Goal: Task Accomplishment & Management: Manage account settings

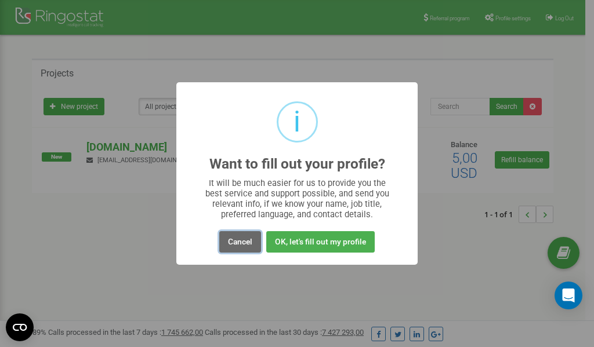
click at [236, 241] on button "Cancel" at bounding box center [240, 241] width 42 height 21
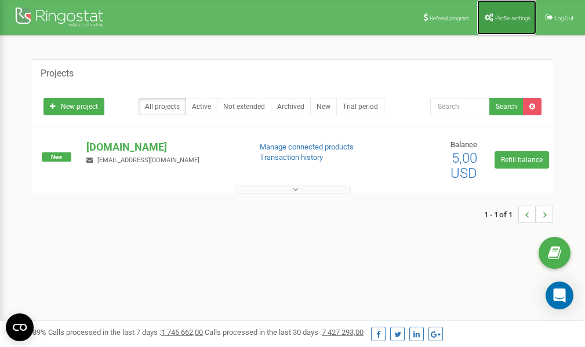
click at [510, 15] on span "Profile settings" at bounding box center [512, 18] width 35 height 6
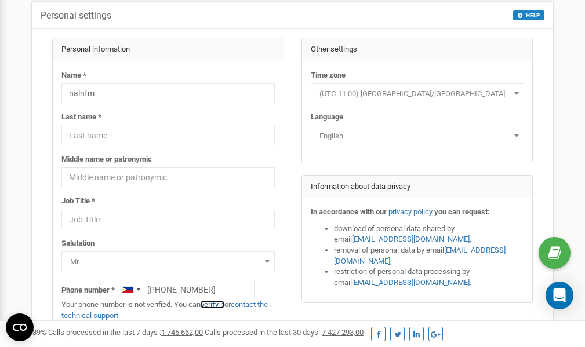
click at [220, 306] on link "verify it" at bounding box center [213, 304] width 24 height 9
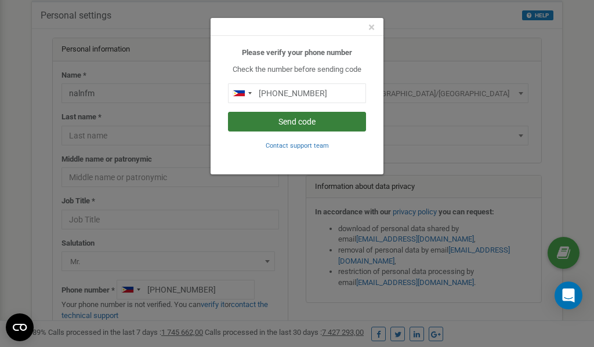
click at [300, 121] on button "Send code" at bounding box center [297, 122] width 138 height 20
